Goal: Information Seeking & Learning: Compare options

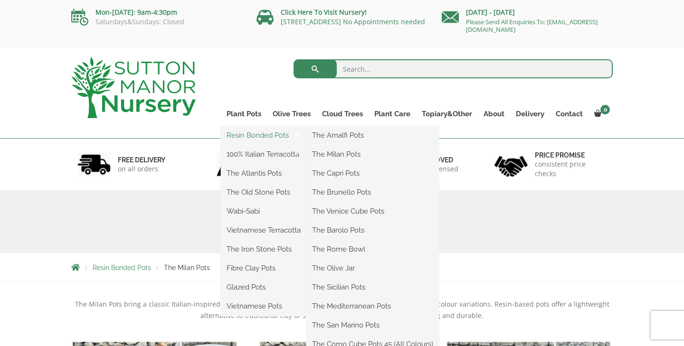
click at [261, 138] on link "Resin Bonded Pots" at bounding box center [263, 135] width 85 height 14
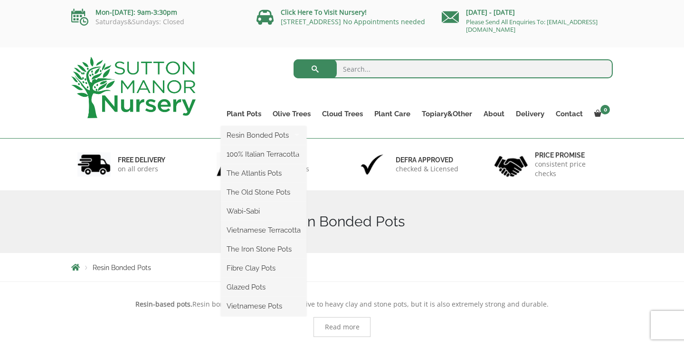
click at [253, 126] on ul "Resin Bonded Pots The Amalfi Pots The Milan Pots The Capri Pots The Brunello Po…" at bounding box center [263, 221] width 85 height 190
click at [250, 113] on link "Plant Pots" at bounding box center [244, 113] width 46 height 13
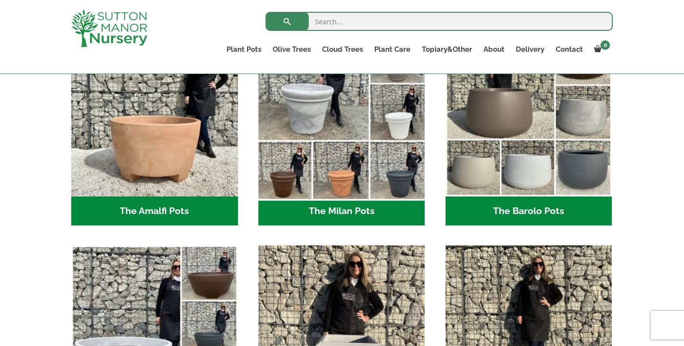
scroll to position [306, 0]
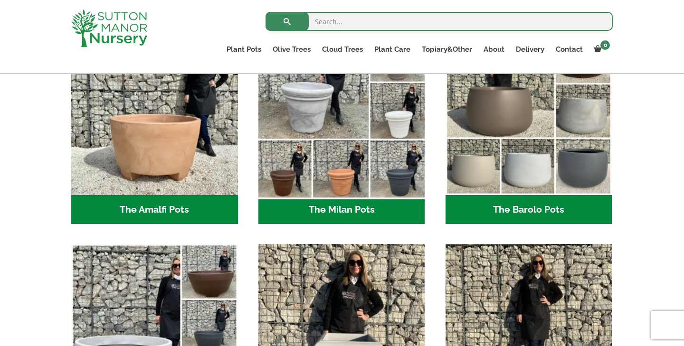
click at [341, 141] on img "Visit product category The Milan Pots" at bounding box center [341, 111] width 175 height 175
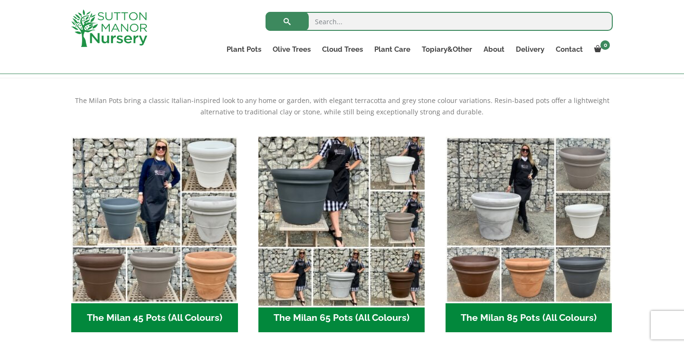
scroll to position [187, 0]
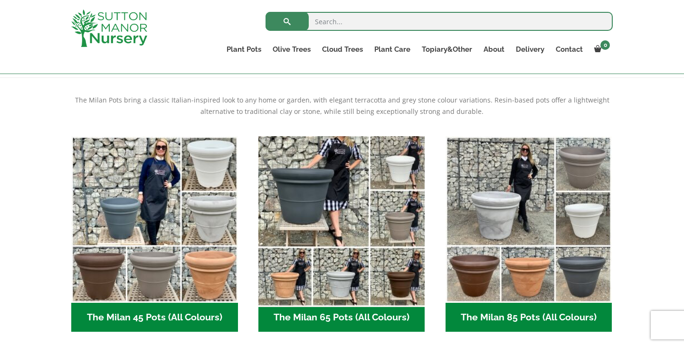
click at [331, 274] on img "Visit product category The Milan 65 Pots (All Colours)" at bounding box center [341, 219] width 175 height 175
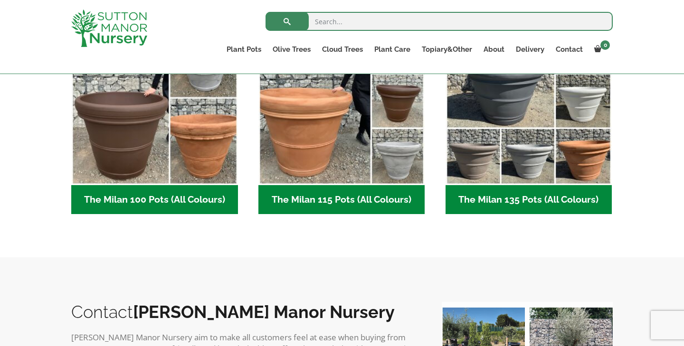
scroll to position [518, 0]
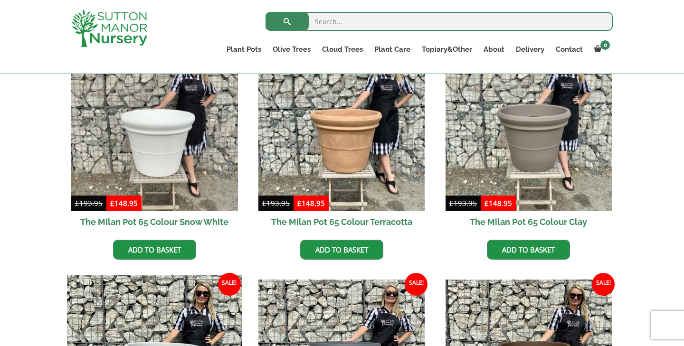
scroll to position [276, 0]
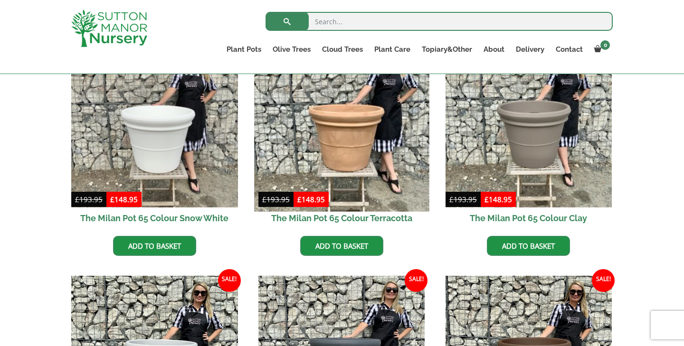
click at [330, 154] on img at bounding box center [341, 124] width 175 height 175
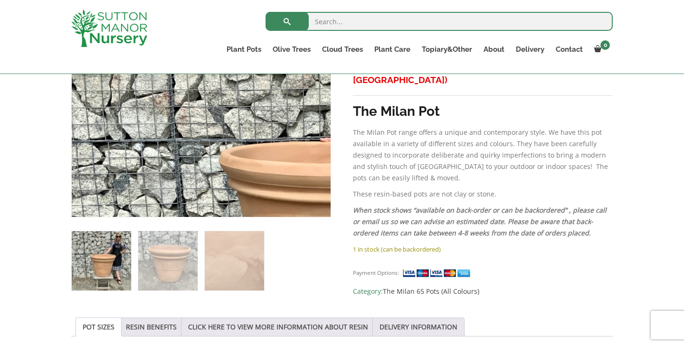
scroll to position [290, 0]
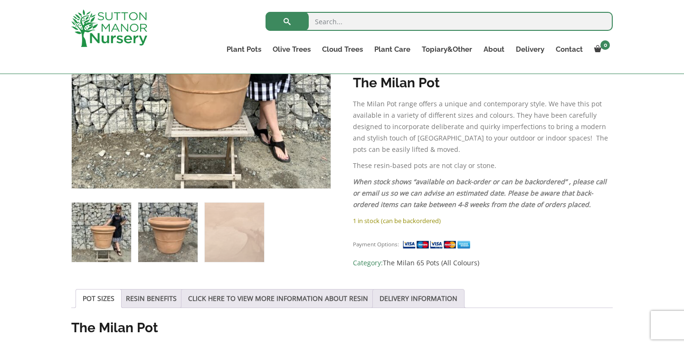
click at [182, 251] on img at bounding box center [167, 232] width 59 height 59
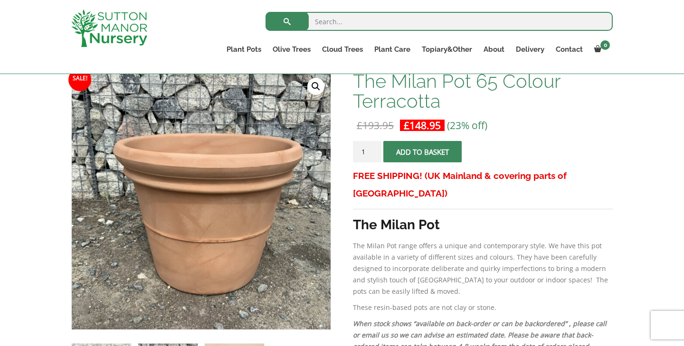
scroll to position [139, 0]
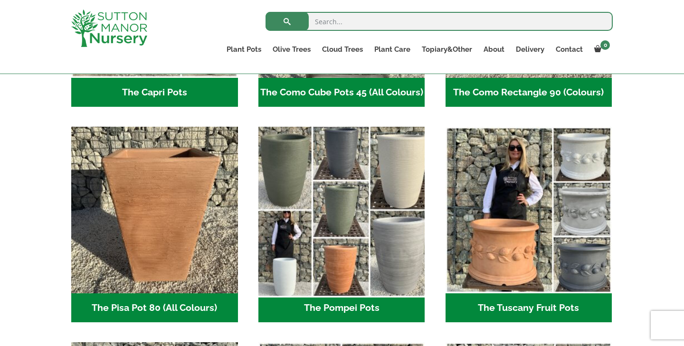
scroll to position [650, 0]
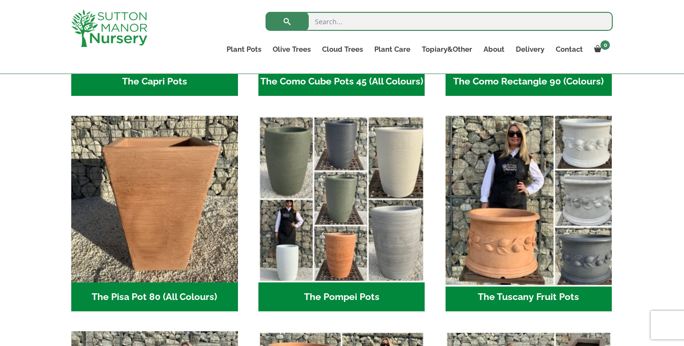
click at [501, 215] on img "Visit product category The Tuscany Fruit Pots" at bounding box center [528, 199] width 175 height 175
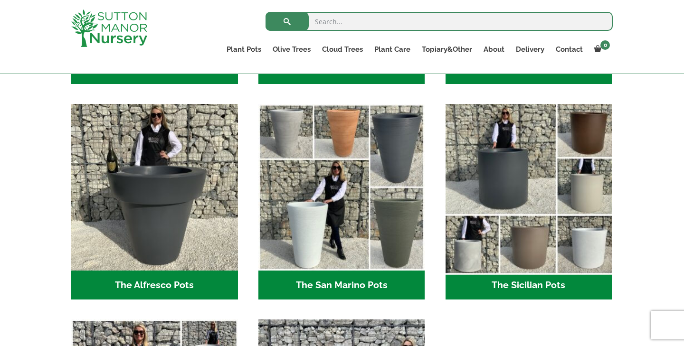
scroll to position [1092, 0]
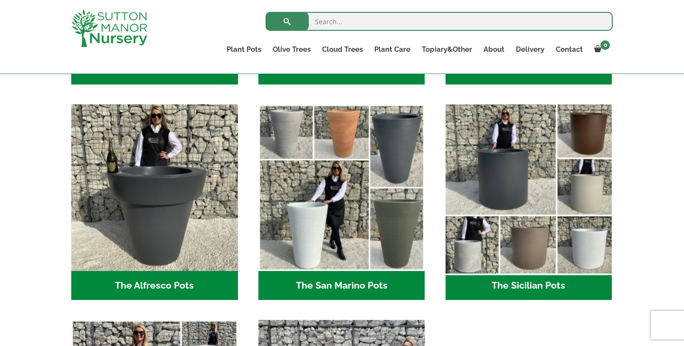
click at [517, 202] on img "Visit product category The Sicilian Pots" at bounding box center [528, 188] width 175 height 175
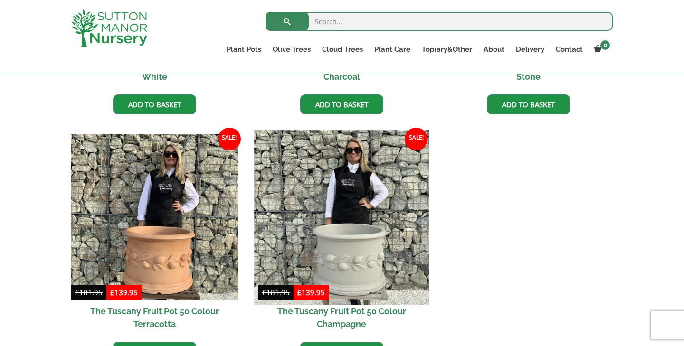
scroll to position [472, 0]
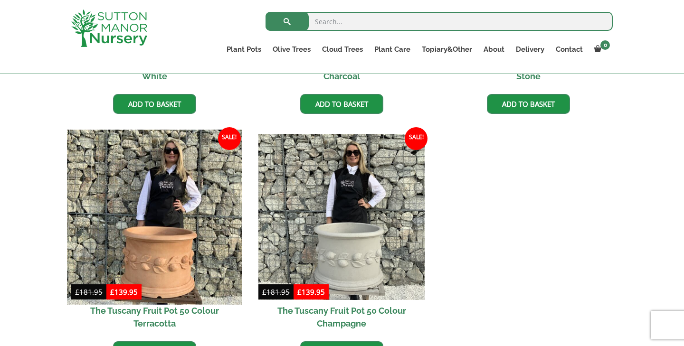
click at [205, 254] on img at bounding box center [154, 217] width 175 height 175
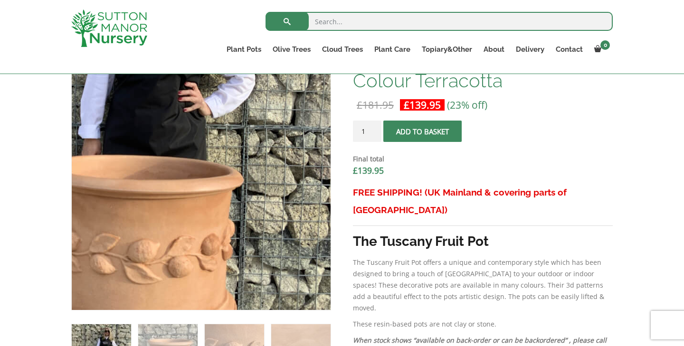
scroll to position [334, 0]
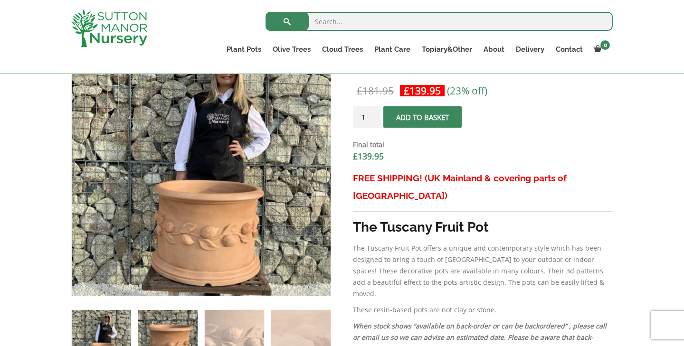
click at [187, 320] on img at bounding box center [167, 339] width 59 height 59
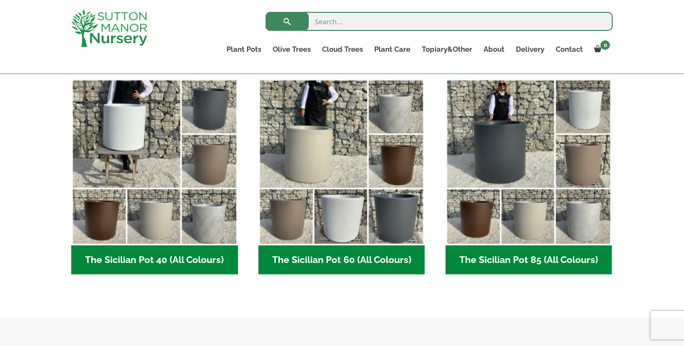
scroll to position [242, 0]
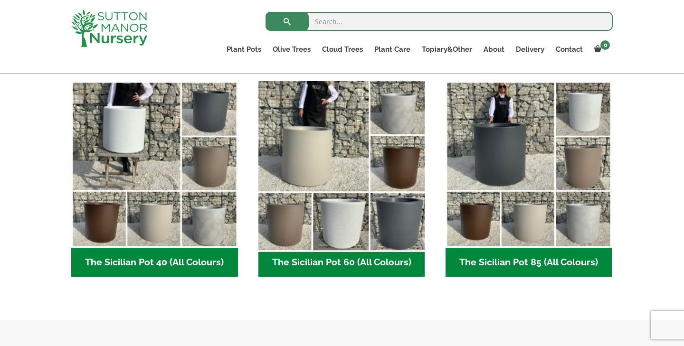
click at [326, 162] on img "Visit product category The Sicilian Pot 60 (All Colours)" at bounding box center [341, 164] width 175 height 175
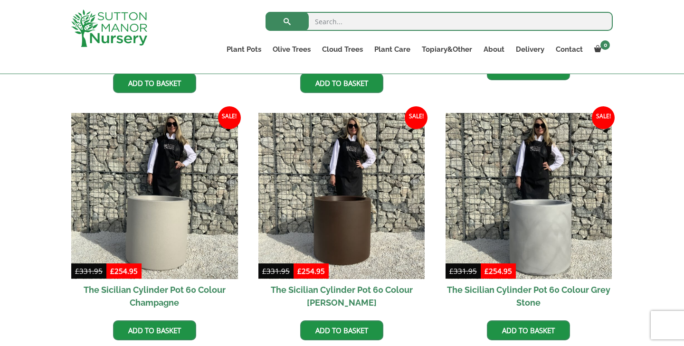
scroll to position [458, 0]
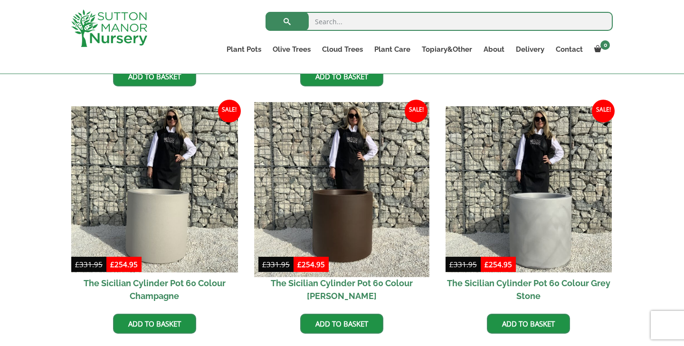
click at [345, 236] on img at bounding box center [341, 189] width 175 height 175
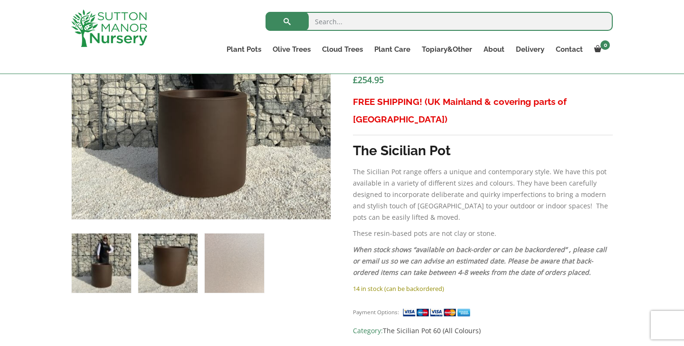
scroll to position [409, 0]
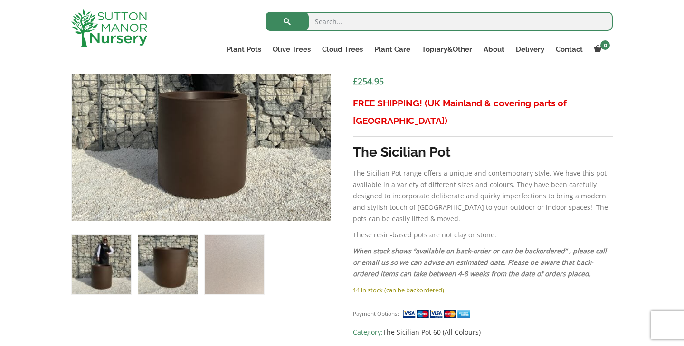
click at [172, 273] on img at bounding box center [167, 264] width 59 height 59
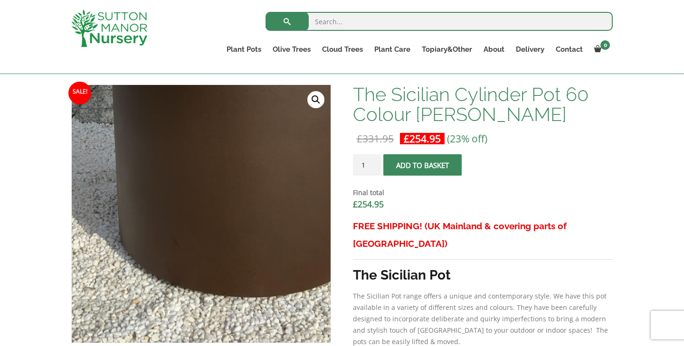
scroll to position [283, 0]
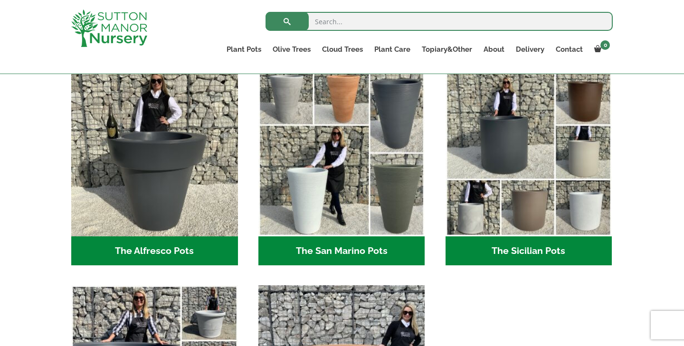
scroll to position [1104, 0]
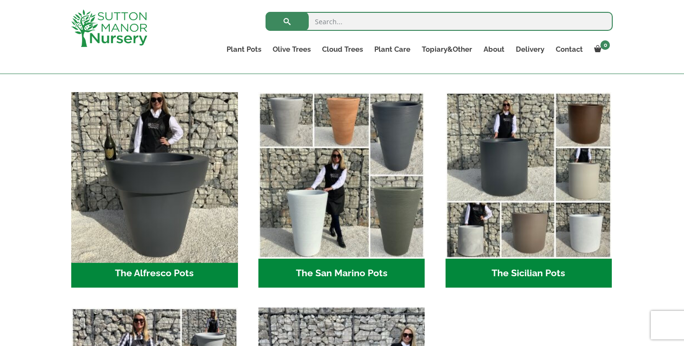
click at [197, 206] on img "Visit product category The Alfresco Pots" at bounding box center [154, 175] width 175 height 175
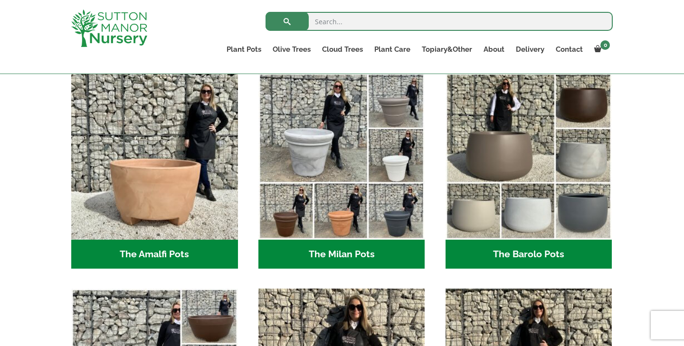
scroll to position [271, 0]
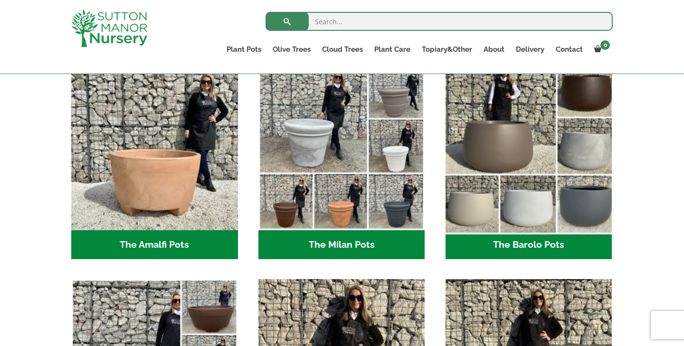
click at [511, 206] on img "Visit product category The Barolo Pots" at bounding box center [528, 146] width 175 height 175
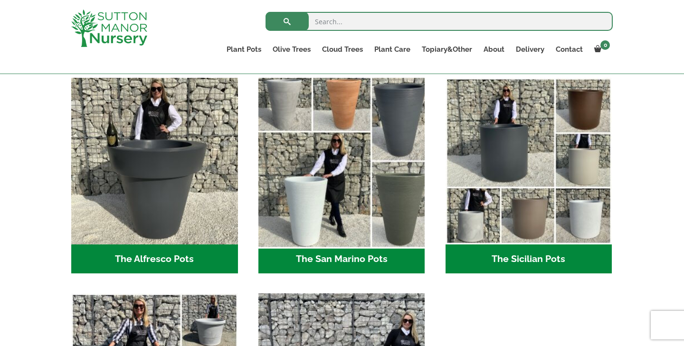
scroll to position [1121, 0]
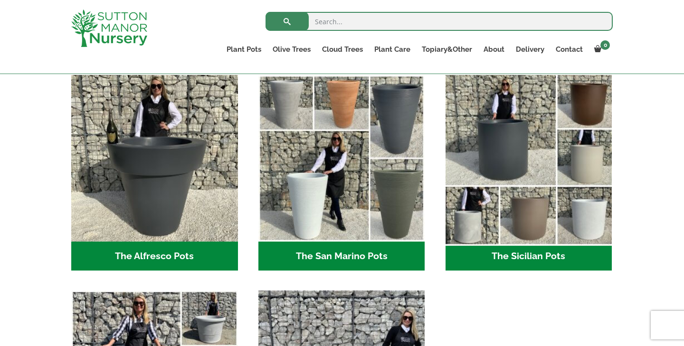
click at [495, 156] on img "Visit product category The Sicilian Pots" at bounding box center [528, 158] width 175 height 175
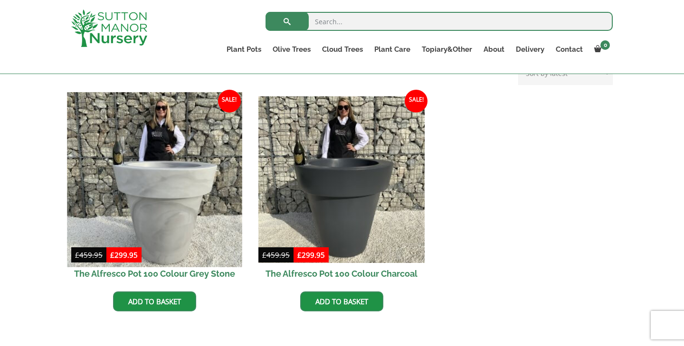
scroll to position [410, 0]
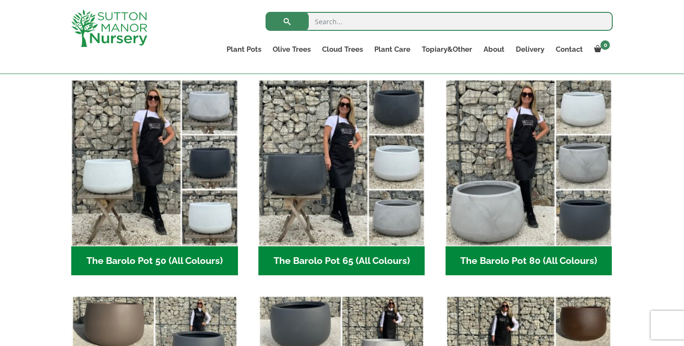
scroll to position [245, 0]
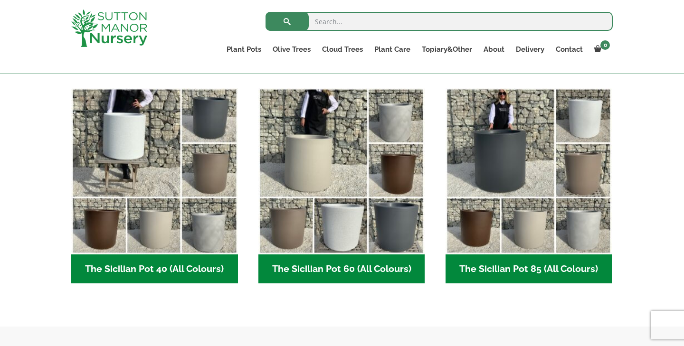
scroll to position [231, 0]
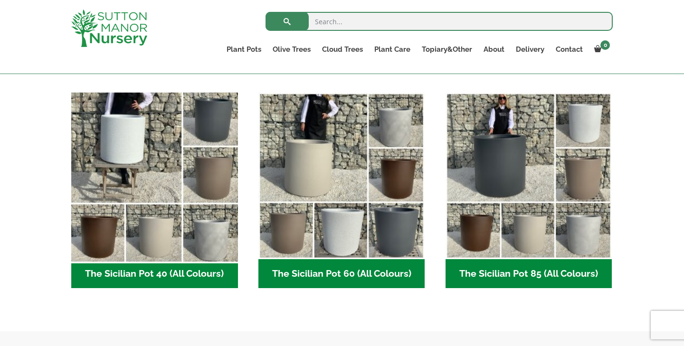
click at [157, 140] on img "Visit product category The Sicilian Pot 40 (All Colours)" at bounding box center [154, 175] width 175 height 175
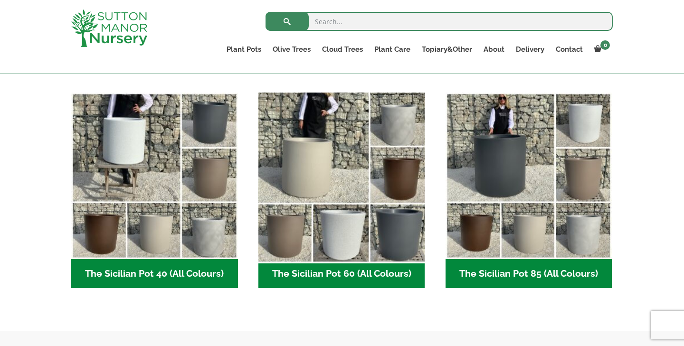
click at [282, 190] on img "Visit product category The Sicilian Pot 60 (All Colours)" at bounding box center [341, 175] width 175 height 175
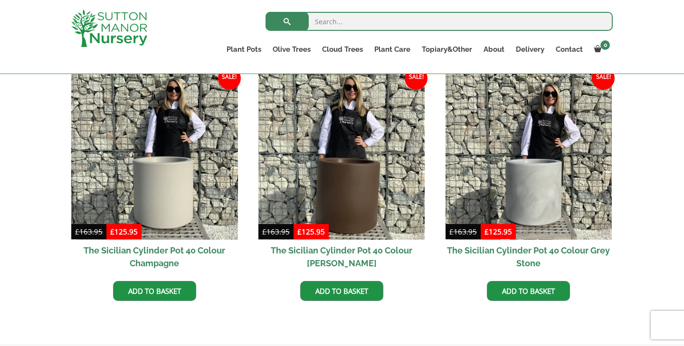
scroll to position [485, 0]
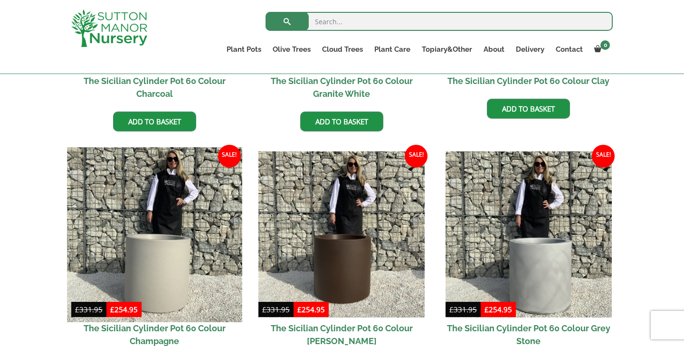
scroll to position [405, 0]
